Goal: Task Accomplishment & Management: Use online tool/utility

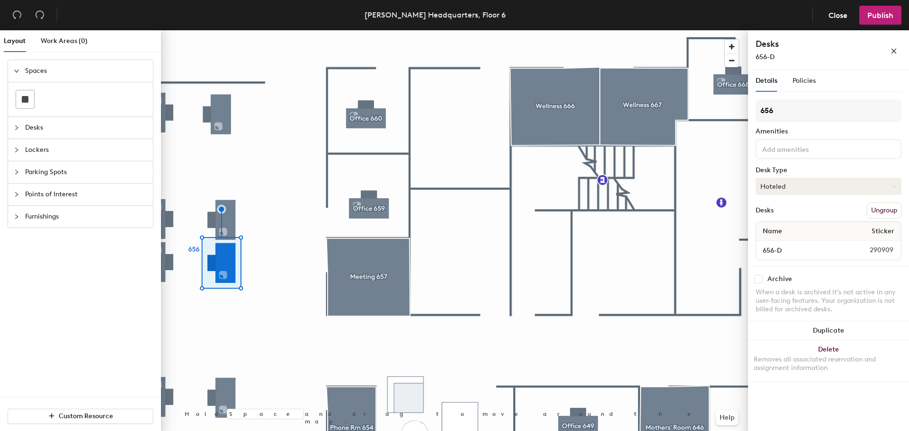
click at [813, 187] on button "Hoteled" at bounding box center [829, 186] width 146 height 17
click at [785, 215] on div "Assigned" at bounding box center [803, 216] width 95 height 14
click at [875, 13] on span "Publish" at bounding box center [881, 15] width 26 height 9
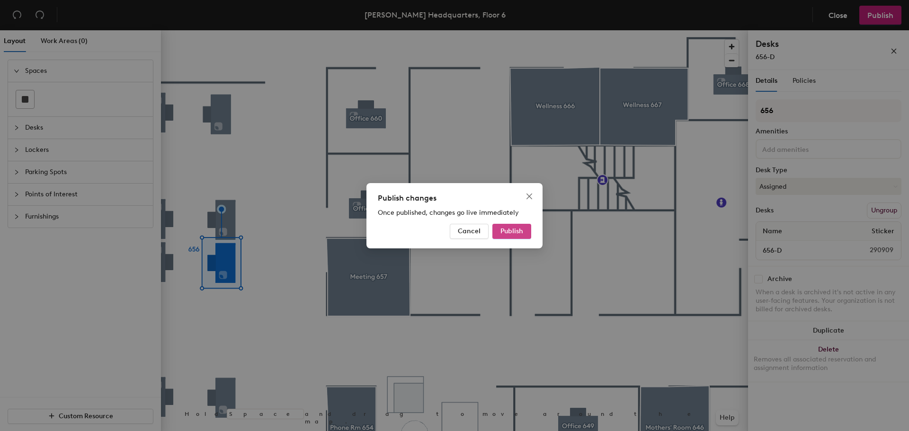
click at [514, 230] on span "Publish" at bounding box center [512, 231] width 23 height 8
